Goal: Task Accomplishment & Management: Manage account settings

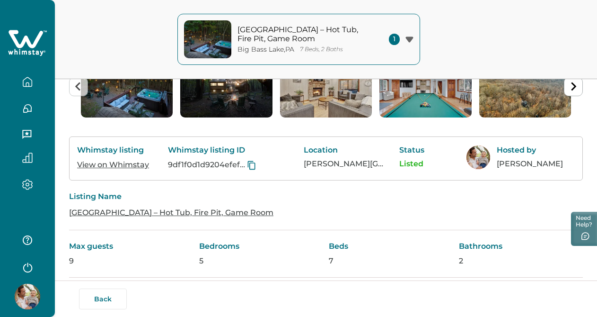
click at [27, 80] on icon "button" at bounding box center [27, 82] width 10 height 10
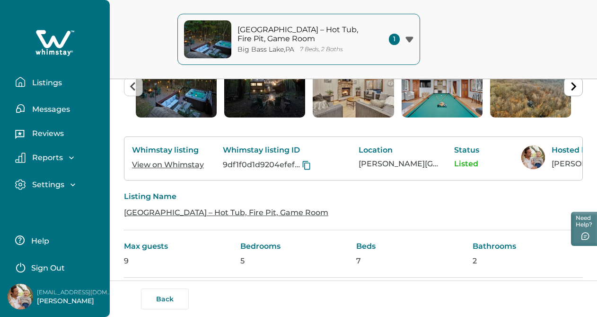
click at [41, 84] on p "Listings" at bounding box center [45, 82] width 33 height 9
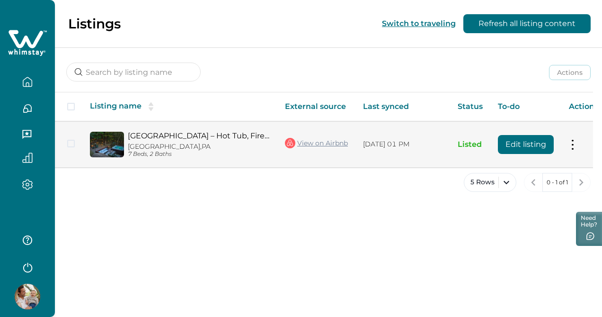
click at [518, 145] on button "Edit listing" at bounding box center [526, 144] width 56 height 19
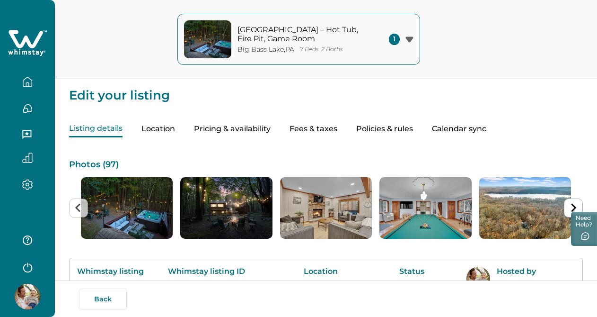
click at [392, 130] on button "Policies & rules" at bounding box center [384, 129] width 57 height 17
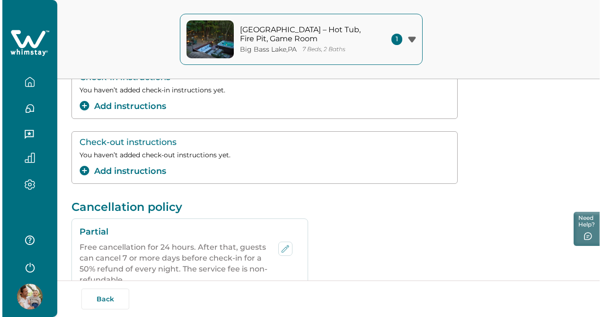
scroll to position [149, 0]
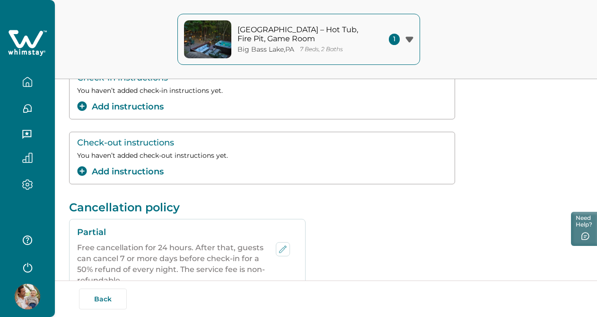
click at [144, 171] on button "Add instructions" at bounding box center [120, 171] width 87 height 13
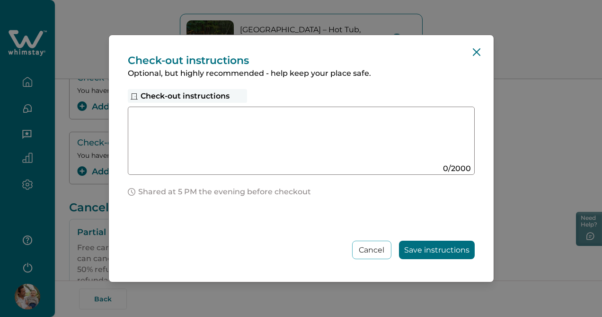
click at [186, 154] on textarea at bounding box center [292, 137] width 318 height 51
paste textarea "**********"
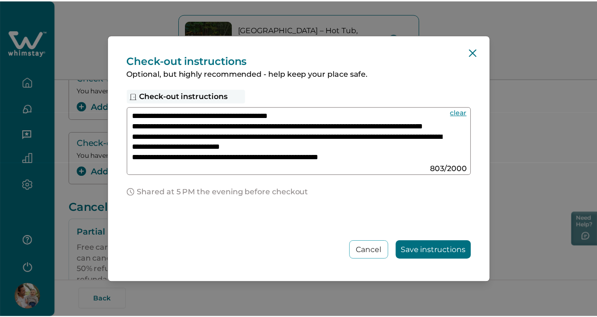
scroll to position [95, 0]
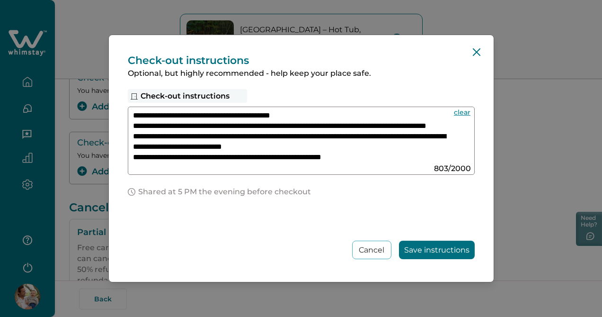
type textarea "**********"
click at [432, 249] on button "Save instructions" at bounding box center [437, 249] width 76 height 18
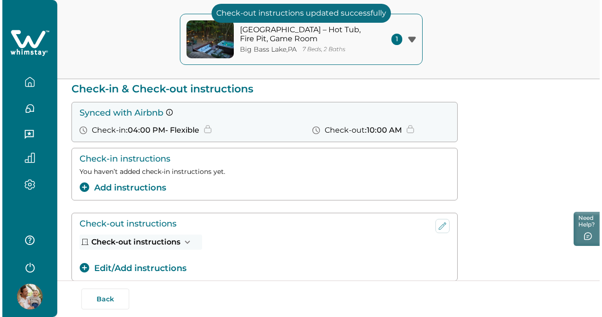
scroll to position [58, 0]
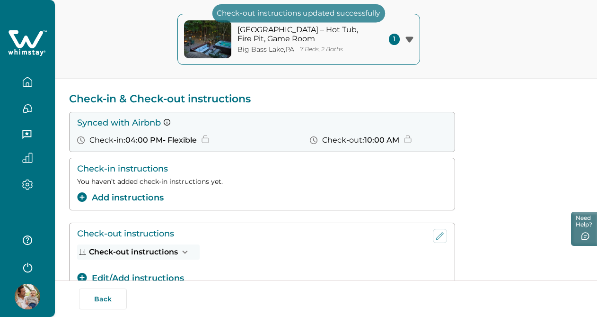
click at [152, 196] on button "Add instructions" at bounding box center [120, 197] width 87 height 13
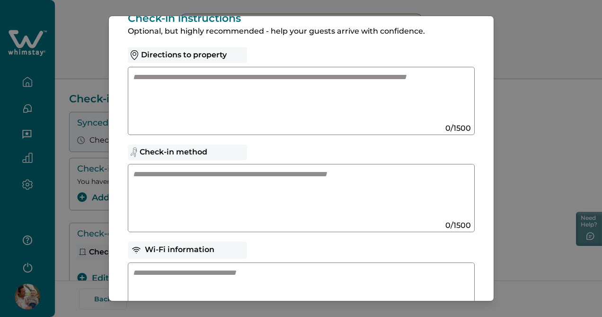
scroll to position [6, 0]
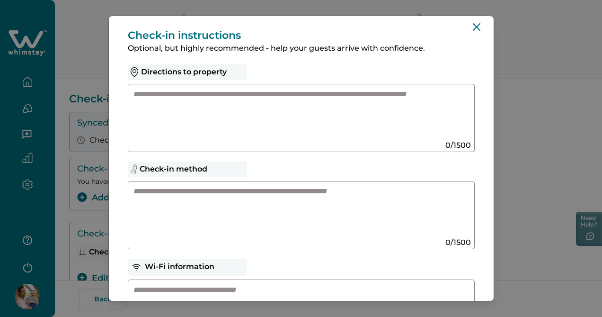
click at [256, 122] on textarea at bounding box center [292, 114] width 318 height 51
paste textarea "**********"
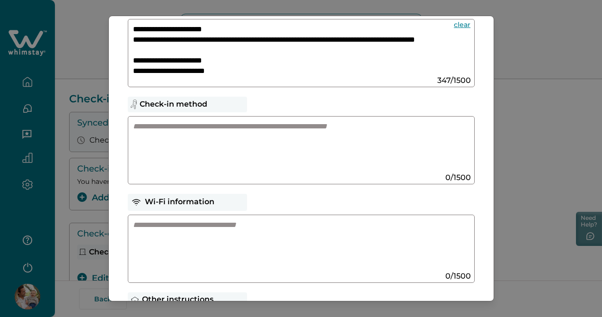
scroll to position [73, 0]
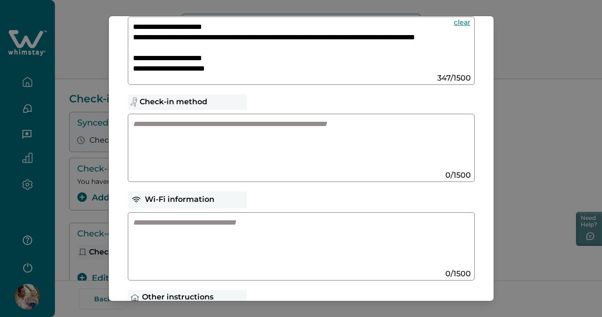
type textarea "**********"
click at [253, 138] on textarea at bounding box center [292, 144] width 318 height 51
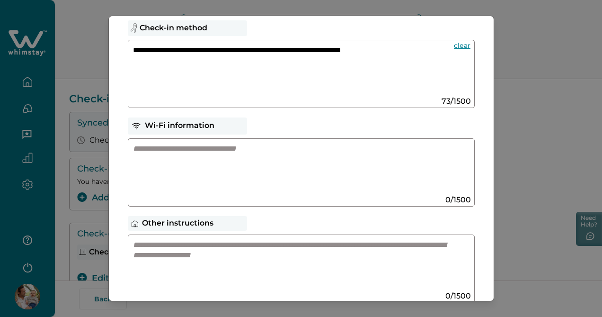
scroll to position [148, 0]
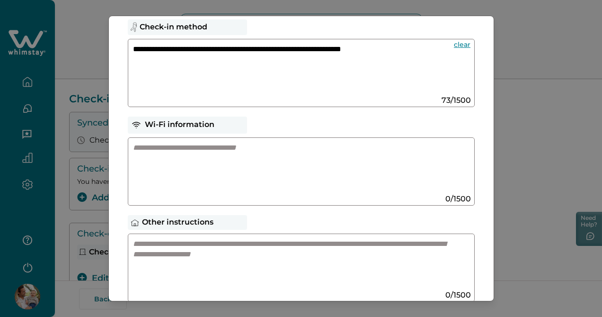
type textarea "**********"
click at [243, 169] on textarea at bounding box center [292, 167] width 318 height 51
paste textarea "**********"
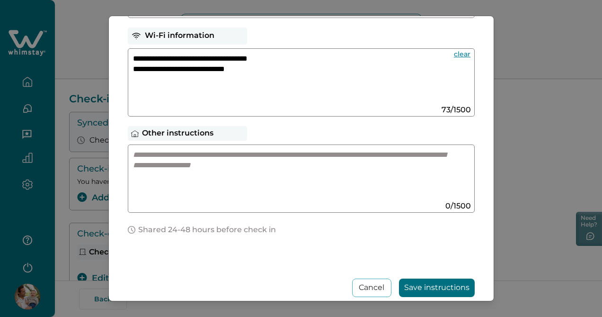
scroll to position [238, 0]
type textarea "**********"
click at [236, 174] on textarea at bounding box center [292, 174] width 318 height 51
paste textarea
click at [221, 167] on textarea at bounding box center [292, 174] width 318 height 51
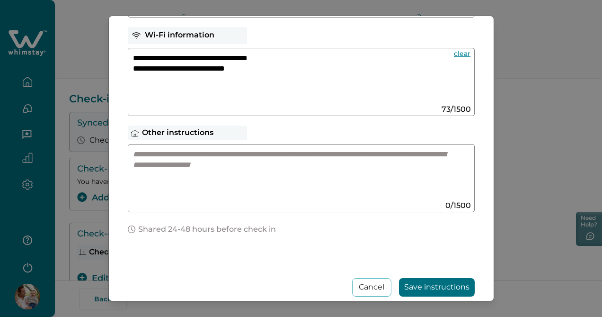
paste textarea
click at [205, 169] on textarea at bounding box center [292, 174] width 318 height 51
paste textarea
click at [233, 179] on textarea at bounding box center [292, 174] width 318 height 51
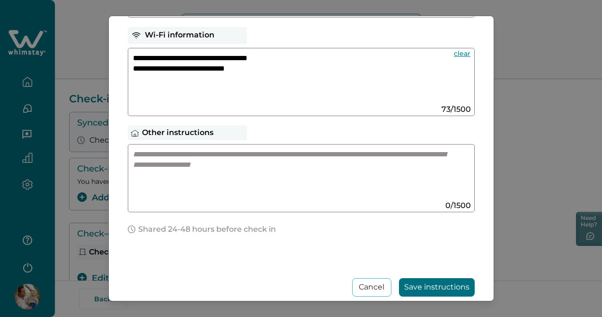
paste textarea
click at [228, 167] on textarea at bounding box center [292, 174] width 318 height 51
paste textarea
click at [166, 163] on textarea at bounding box center [292, 174] width 318 height 51
paste textarea
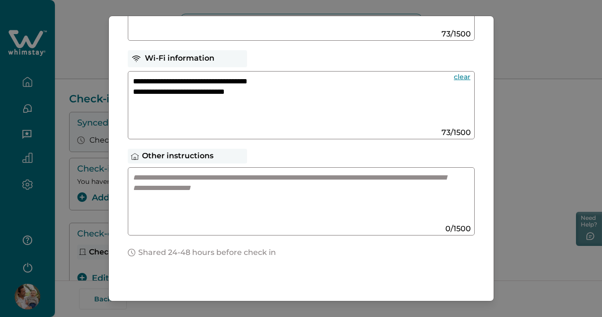
scroll to position [203, 0]
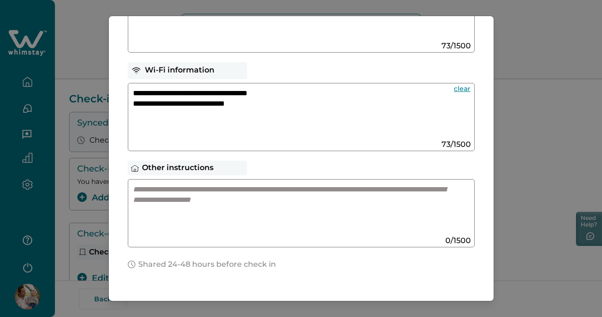
click at [182, 197] on textarea at bounding box center [292, 209] width 318 height 51
paste textarea "**********"
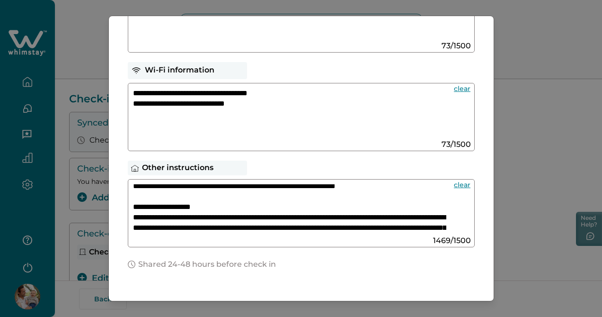
scroll to position [76, 0]
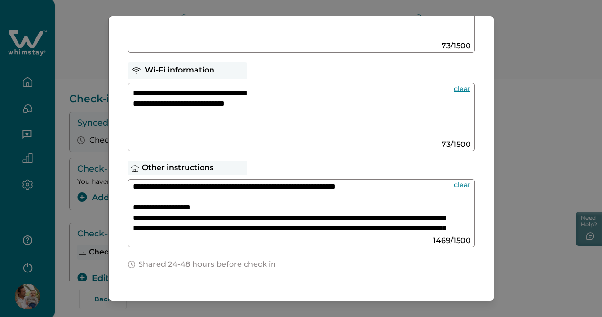
click at [229, 217] on textarea at bounding box center [289, 209] width 313 height 51
paste textarea
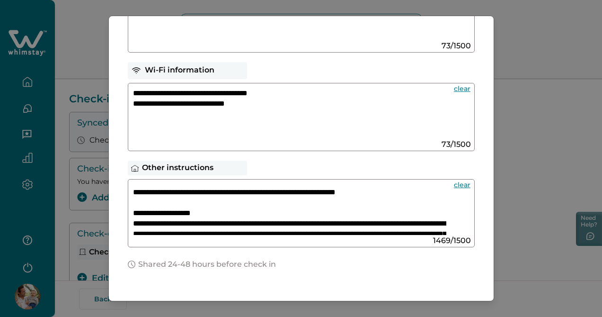
scroll to position [69, 0]
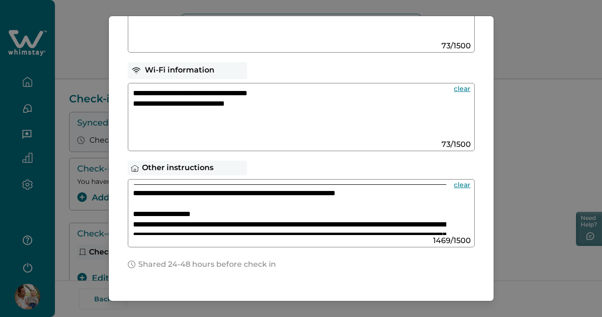
click at [290, 216] on textarea at bounding box center [289, 209] width 313 height 51
paste textarea
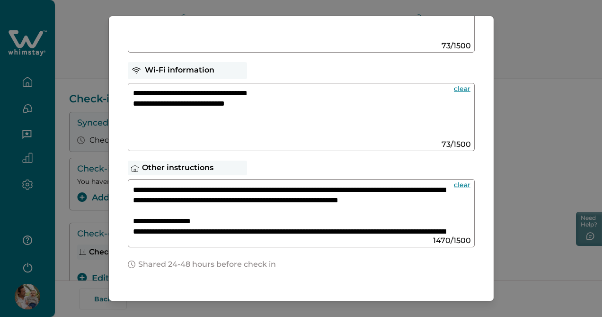
scroll to position [65, 0]
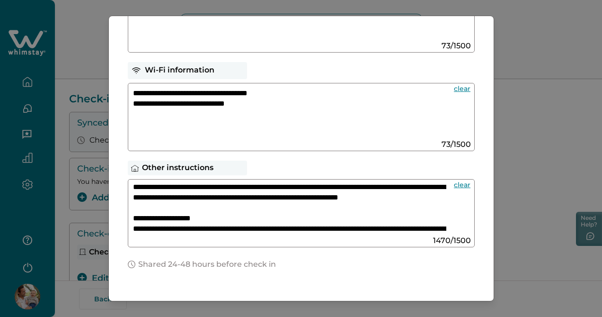
click at [282, 218] on textarea at bounding box center [289, 209] width 313 height 51
type textarea "**********"
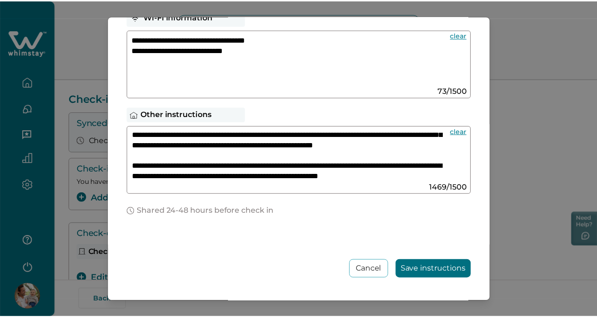
scroll to position [256, 0]
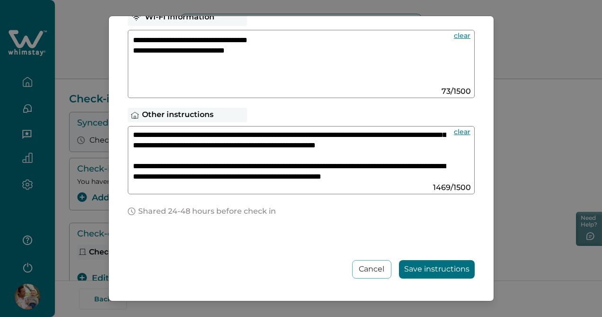
click at [434, 265] on button "Save instructions" at bounding box center [437, 269] width 76 height 18
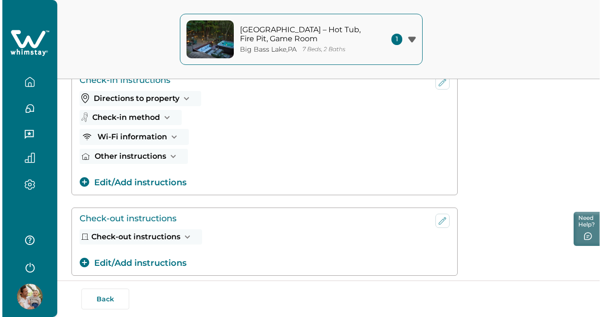
scroll to position [0, 0]
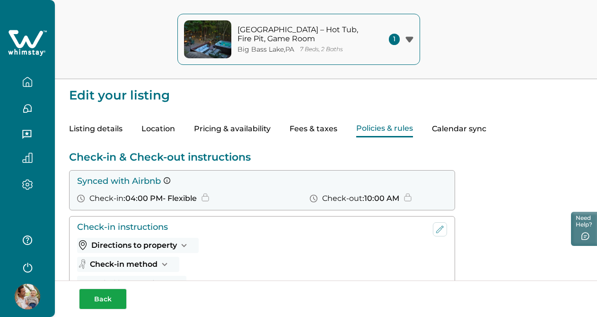
click at [94, 295] on button "Back" at bounding box center [103, 298] width 48 height 21
